Goal: Task Accomplishment & Management: Manage account settings

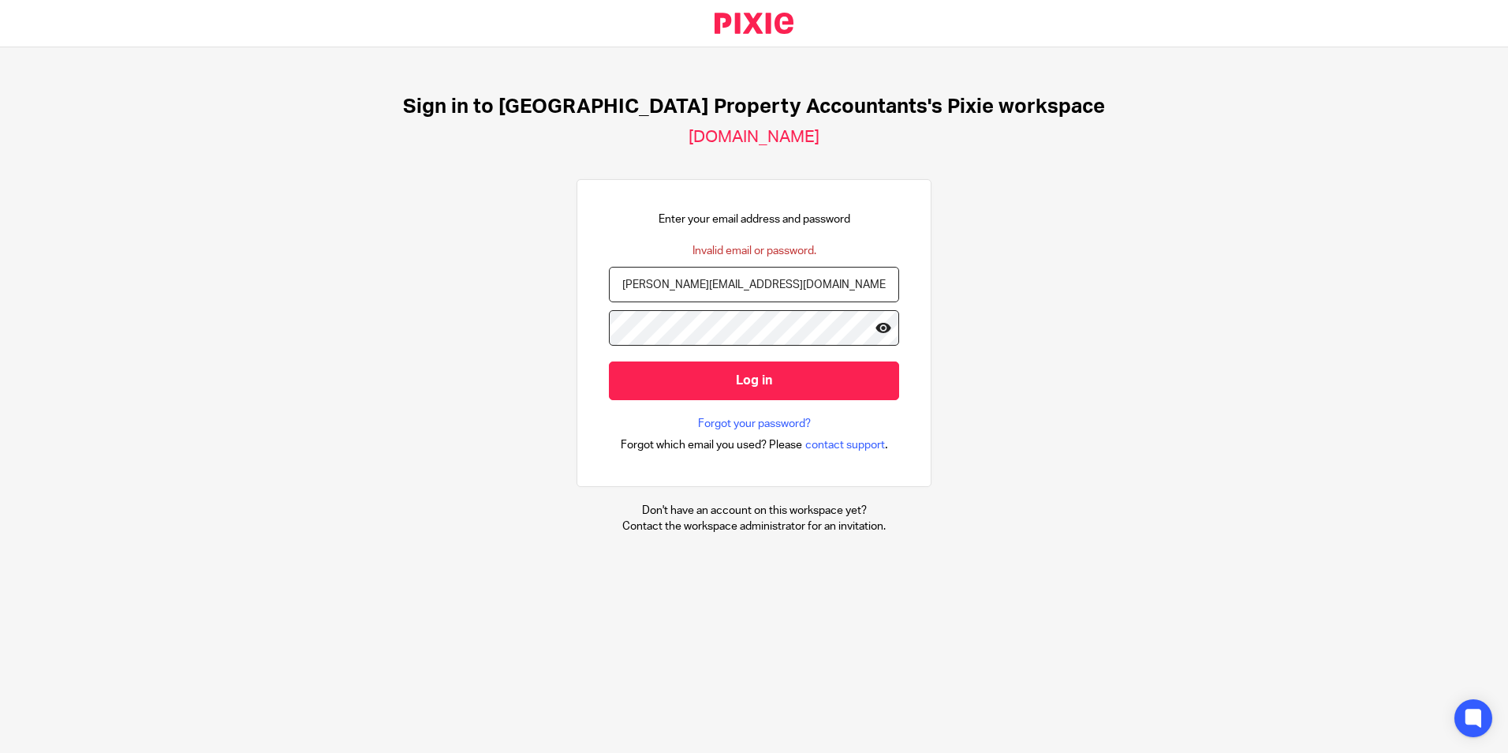
click at [876, 327] on icon at bounding box center [884, 328] width 16 height 16
click at [802, 378] on input "Log in" at bounding box center [754, 380] width 290 height 39
click at [876, 329] on icon at bounding box center [884, 328] width 16 height 16
click at [514, 342] on div "Sign in to [GEOGRAPHIC_DATA] Property Accountants's Pixie workspace [DOMAIN_NAM…" at bounding box center [754, 314] width 1508 height 534
click at [609, 361] on input "Log in" at bounding box center [754, 380] width 290 height 39
